Goal: Task Accomplishment & Management: Manage account settings

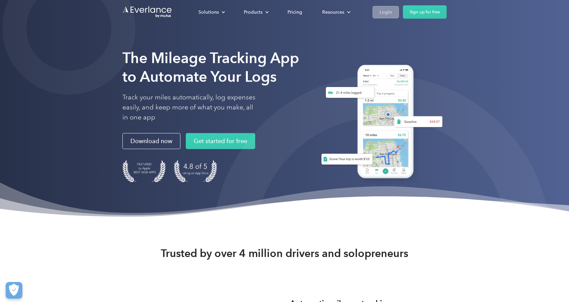
click at [383, 13] on div "Login" at bounding box center [386, 12] width 12 height 8
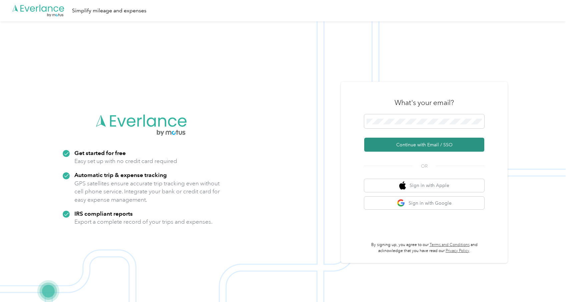
click at [410, 149] on button "Continue with Email / SSO" at bounding box center [425, 145] width 120 height 14
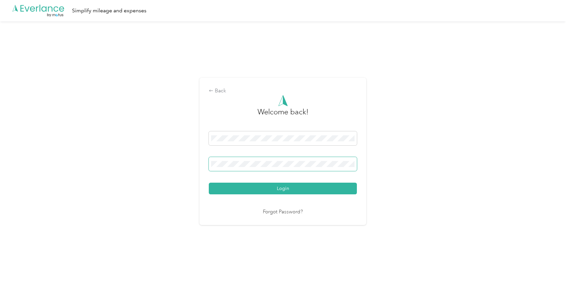
click at [244, 167] on span at bounding box center [283, 164] width 148 height 14
click at [254, 191] on button "Login" at bounding box center [283, 189] width 148 height 12
